Goal: Find contact information: Find contact information

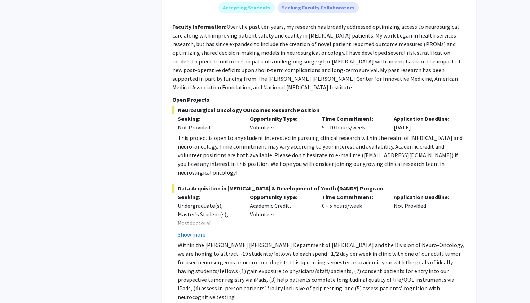
scroll to position [488, 0]
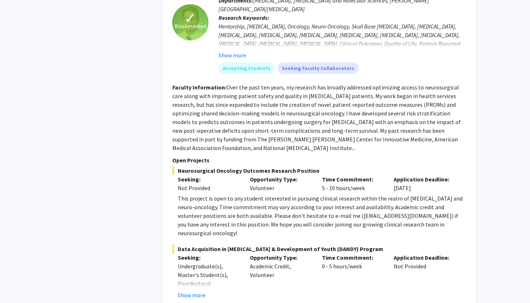
scroll to position [431, 0]
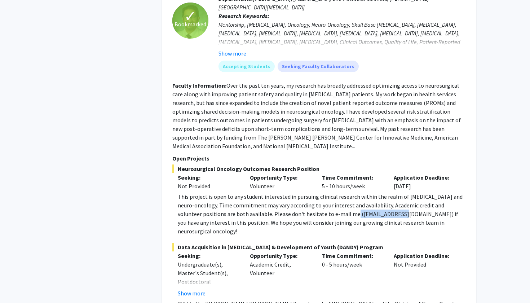
drag, startPoint x: 331, startPoint y: 198, endPoint x: 381, endPoint y: 200, distance: 50.1
click at [381, 200] on div "This project is open to any student interested in pursuing clinical research wi…" at bounding box center [322, 213] width 288 height 43
copy div "[EMAIL_ADDRESS][DOMAIN_NAME]"
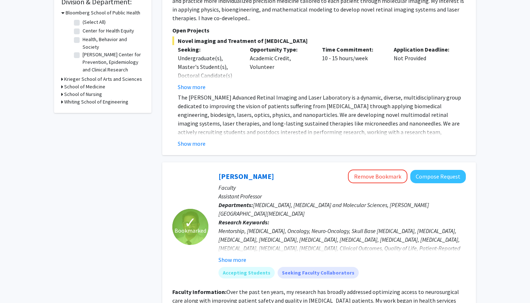
scroll to position [210, 0]
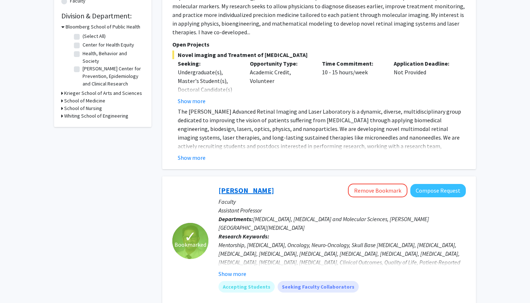
click at [233, 186] on link "[PERSON_NAME]" at bounding box center [245, 190] width 55 height 9
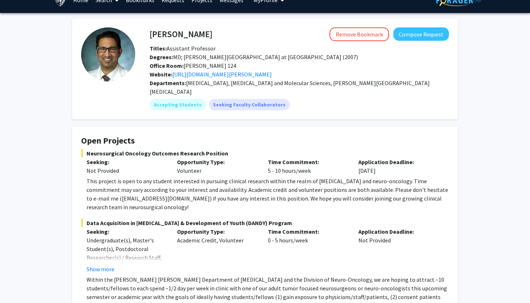
scroll to position [13, 0]
click at [264, 75] on link "https://www.hopkinsmedicine.org/profiles/results/directory/profile/10004317/deb…" at bounding box center [221, 74] width 99 height 7
